Goal: Information Seeking & Learning: Learn about a topic

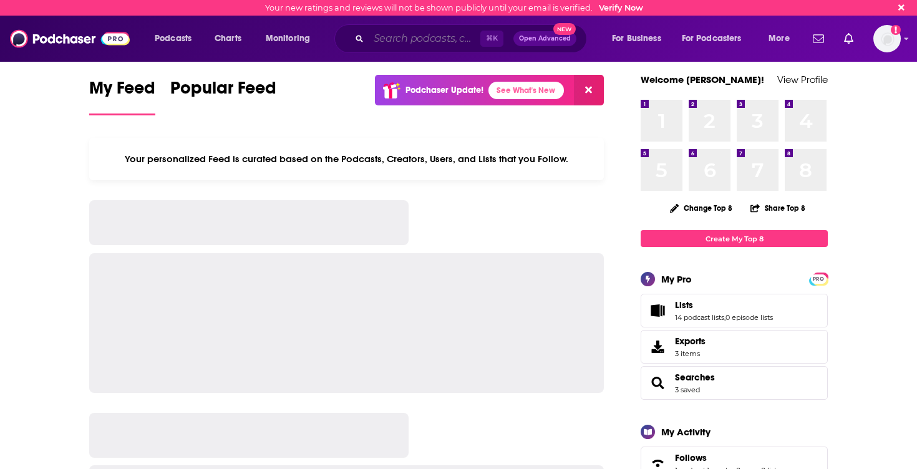
click at [437, 41] on input "Search podcasts, credits, & more..." at bounding box center [425, 39] width 112 height 20
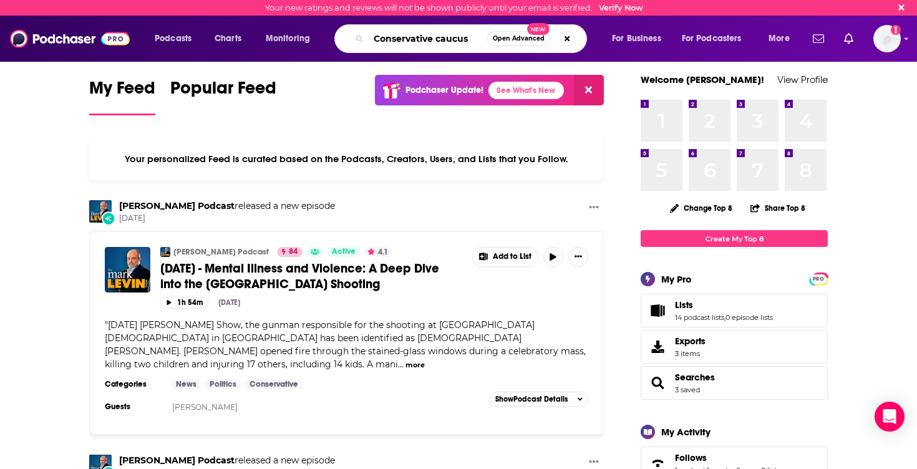
type input "Conservative caucus"
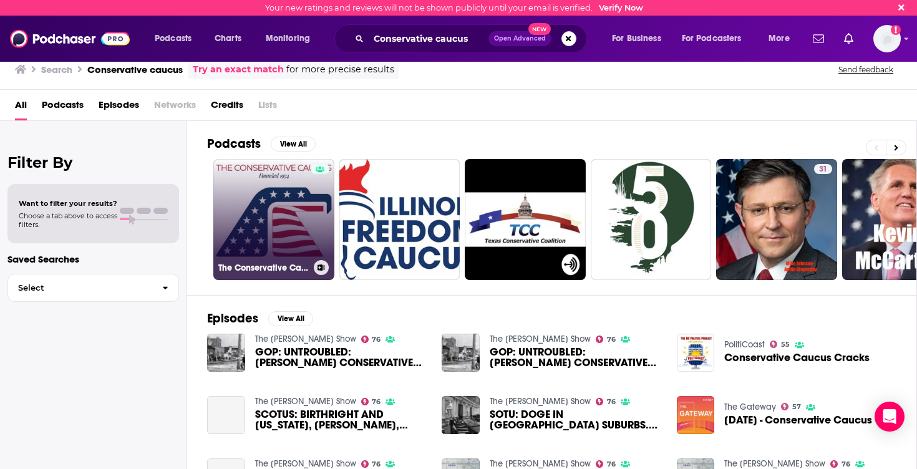
click at [285, 204] on link "The Conservative Caucus" at bounding box center [273, 219] width 121 height 121
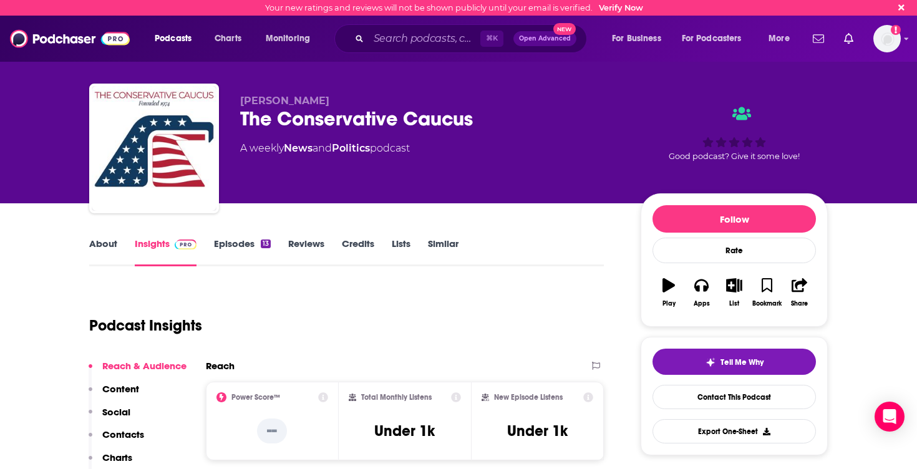
click at [107, 248] on link "About" at bounding box center [103, 252] width 28 height 29
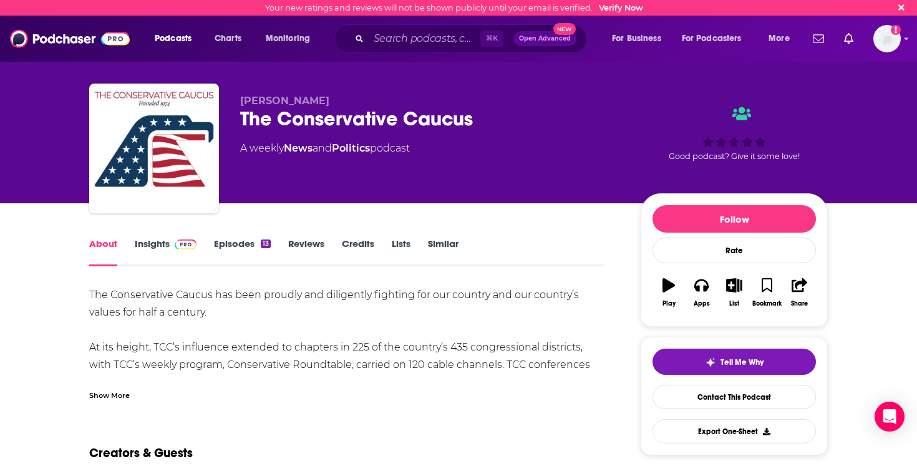
click at [108, 394] on div "Show More" at bounding box center [109, 395] width 41 height 12
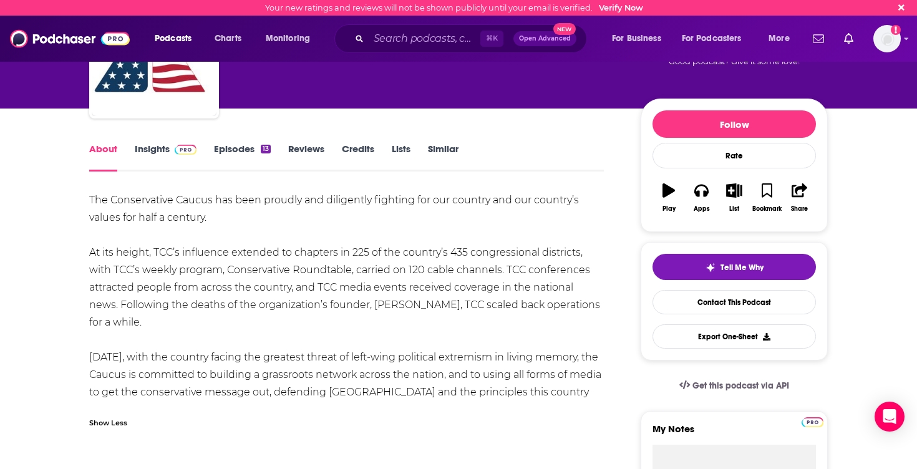
scroll to position [98, 0]
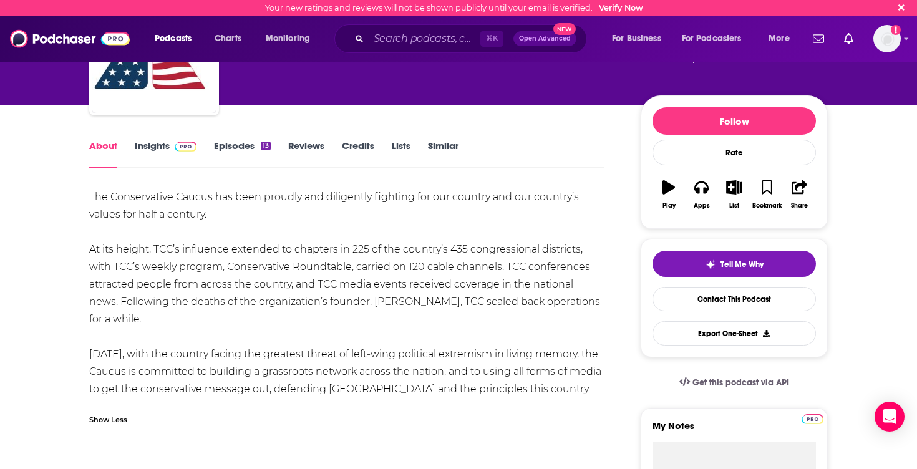
click at [249, 143] on link "Episodes 13" at bounding box center [242, 154] width 57 height 29
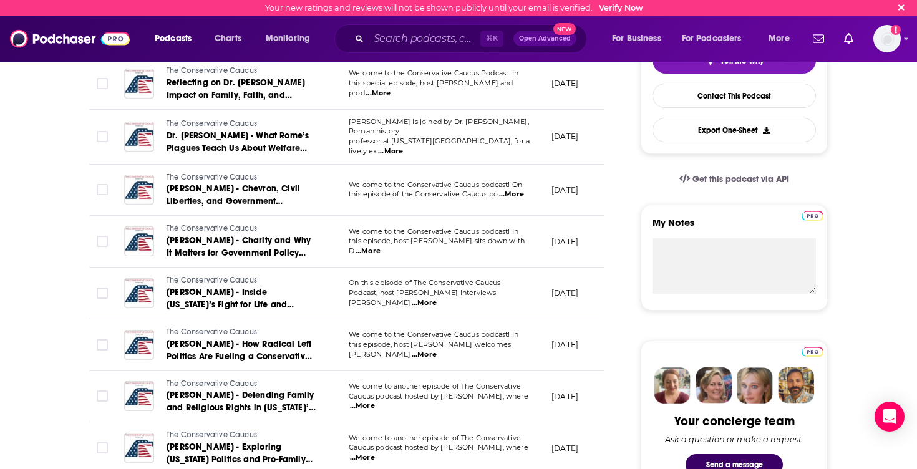
scroll to position [157, 0]
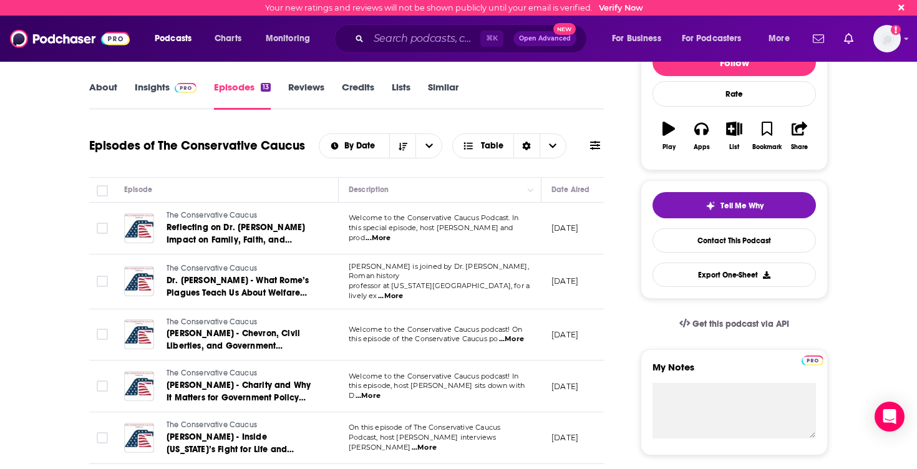
click at [390, 233] on span "...More" at bounding box center [378, 238] width 25 height 10
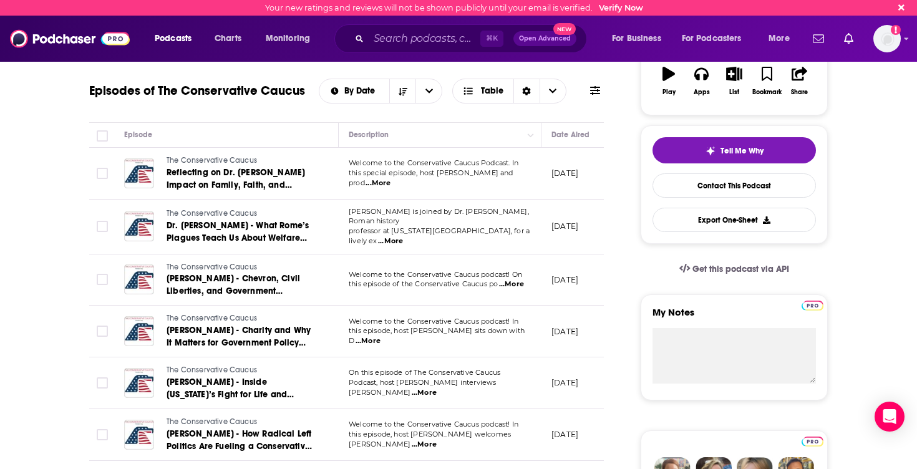
scroll to position [211, 0]
click at [513, 281] on span "...More" at bounding box center [511, 285] width 25 height 10
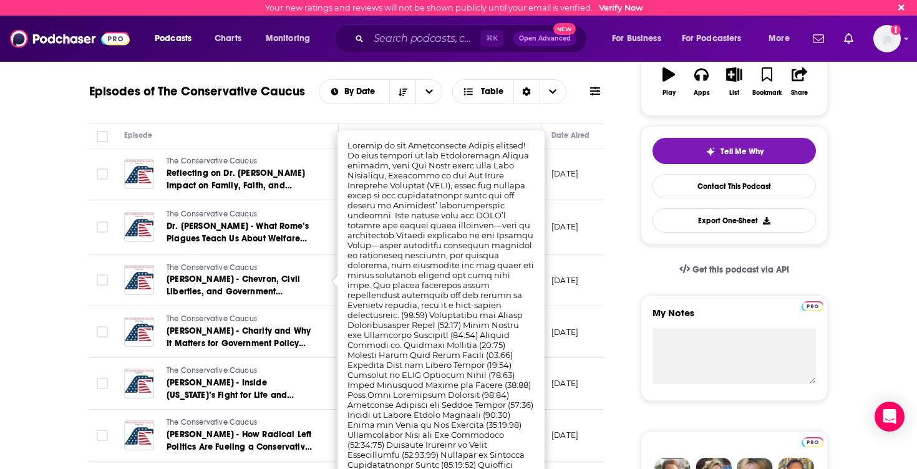
click at [299, 298] on td "The Conservative Caucus [PERSON_NAME] - Chevron, Civil Liberties, and Governmen…" at bounding box center [226, 281] width 225 height 52
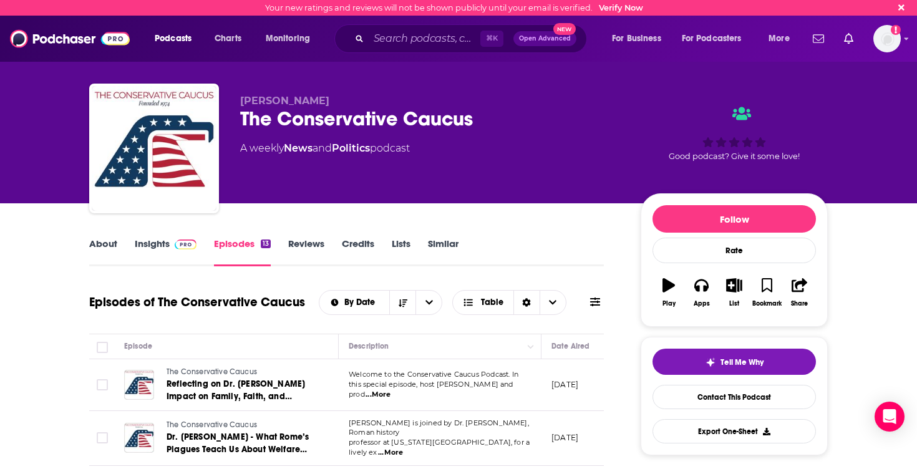
scroll to position [0, 0]
click at [160, 245] on link "Insights" at bounding box center [166, 252] width 62 height 29
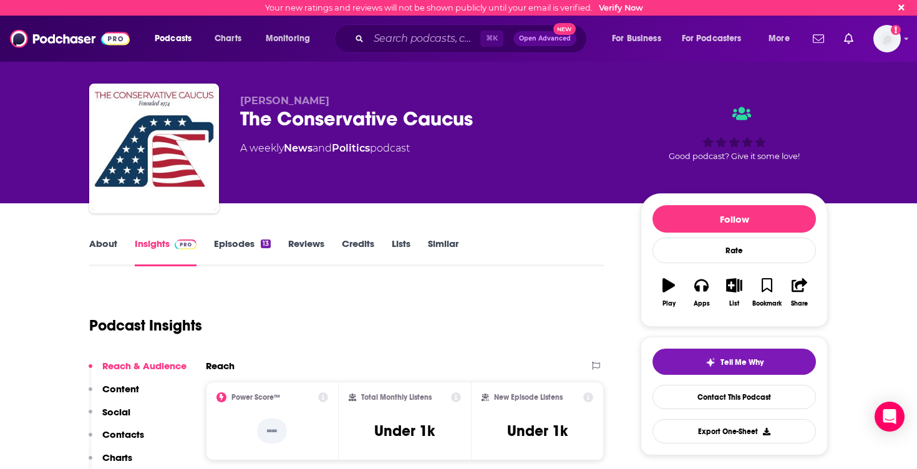
click at [115, 240] on link "About" at bounding box center [103, 252] width 28 height 29
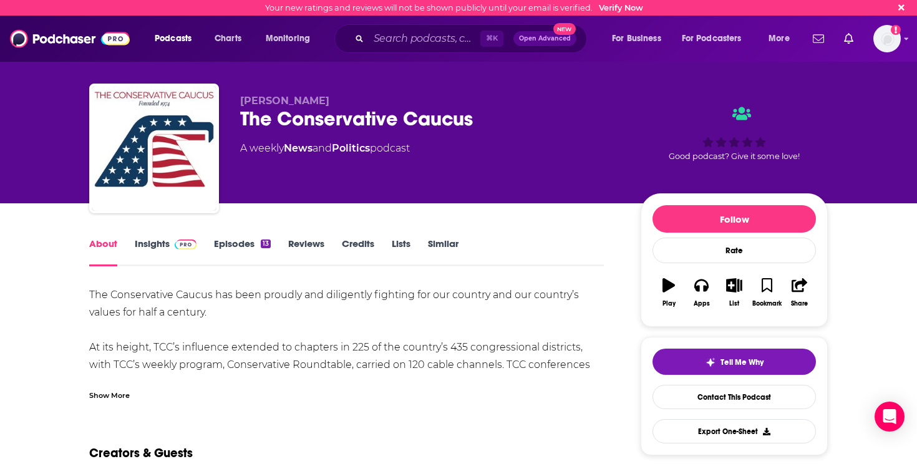
click at [106, 394] on div "Show More" at bounding box center [109, 395] width 41 height 12
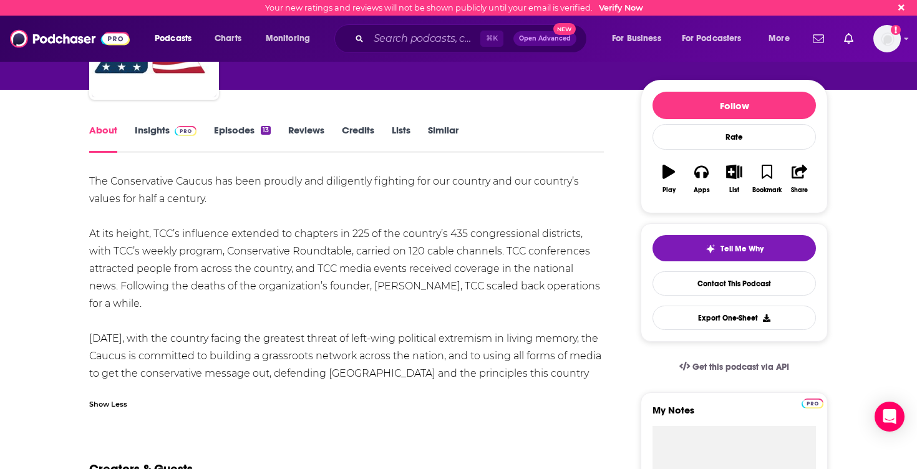
scroll to position [121, 0]
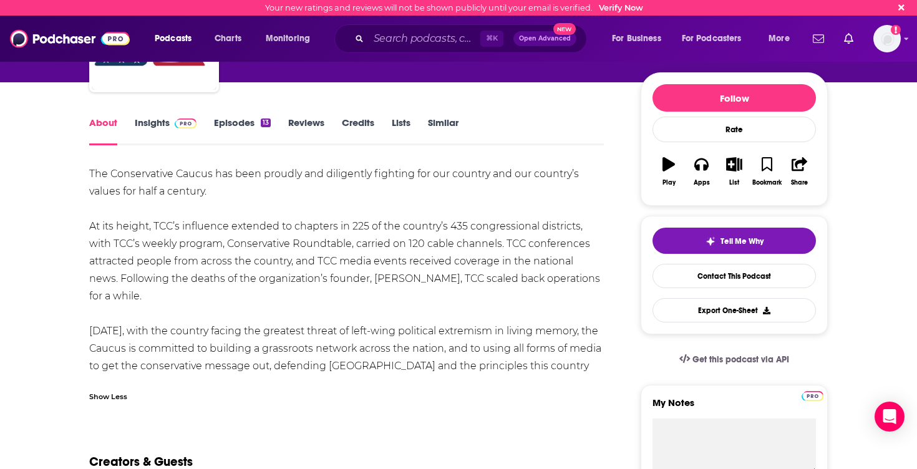
click at [241, 118] on link "Episodes 13" at bounding box center [242, 131] width 57 height 29
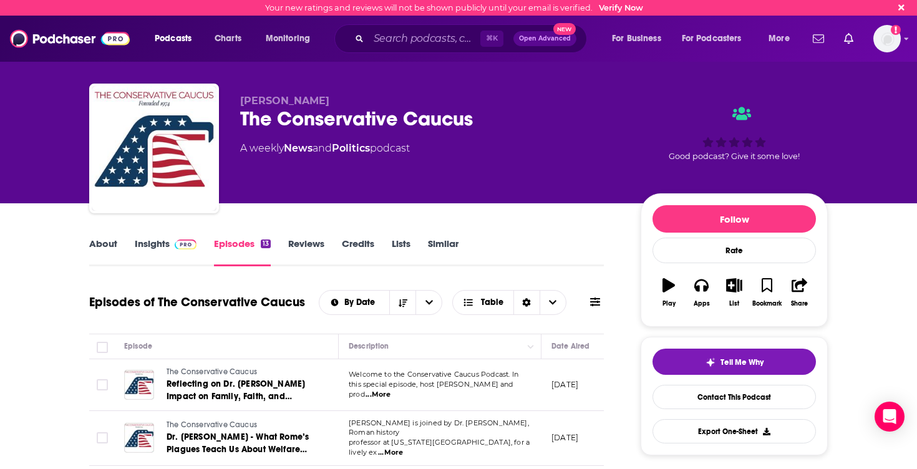
click at [173, 248] on span at bounding box center [183, 244] width 27 height 12
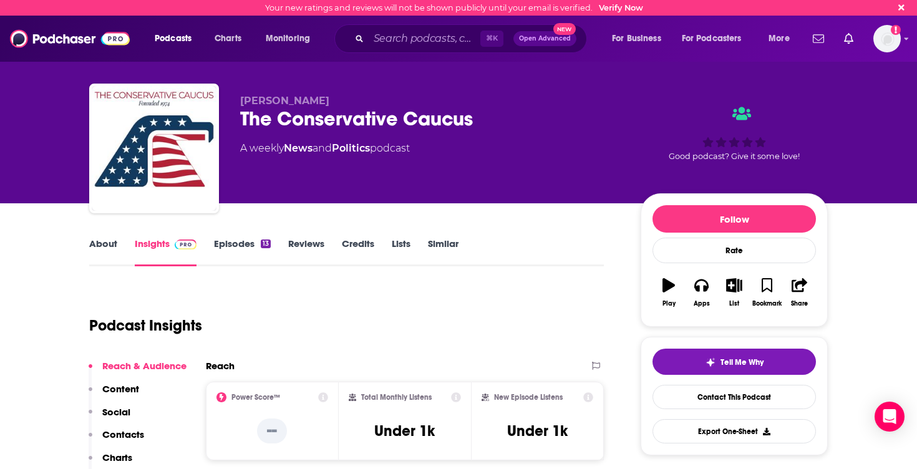
click at [238, 244] on link "Episodes 13" at bounding box center [242, 252] width 57 height 29
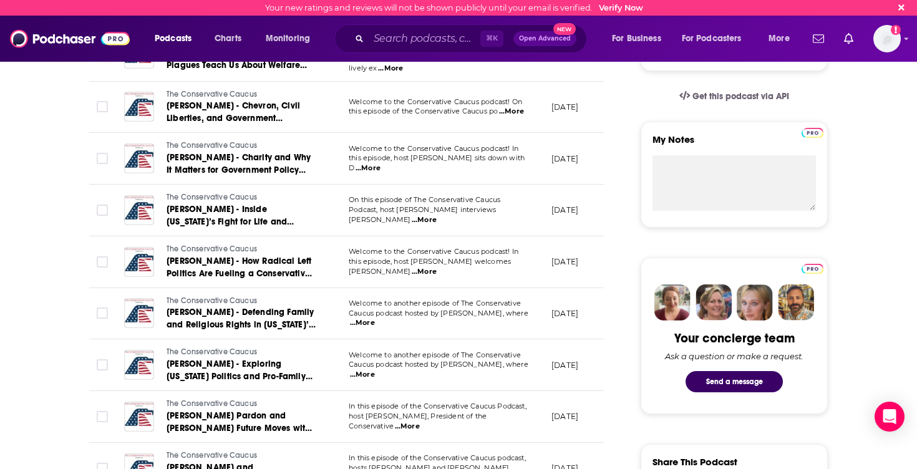
scroll to position [440, 0]
